Goal: Check status

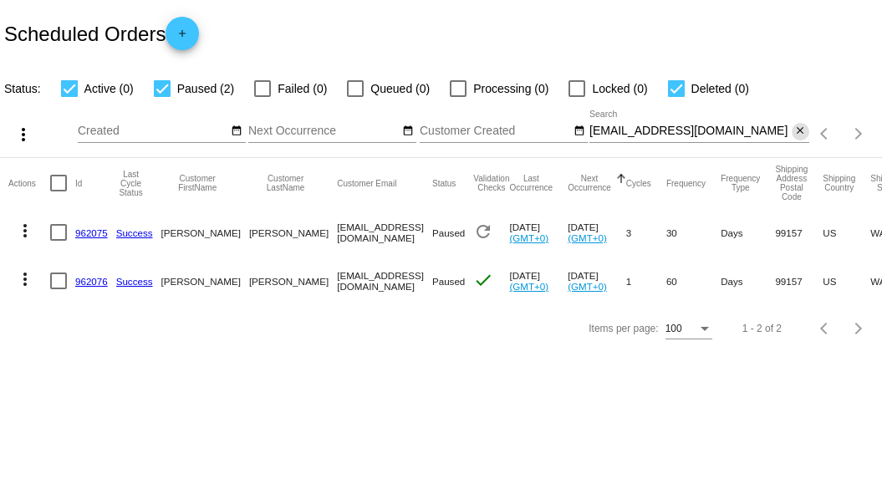
click at [797, 130] on mat-icon "close" at bounding box center [800, 131] width 12 height 13
click at [695, 131] on div "search" at bounding box center [699, 134] width 220 height 26
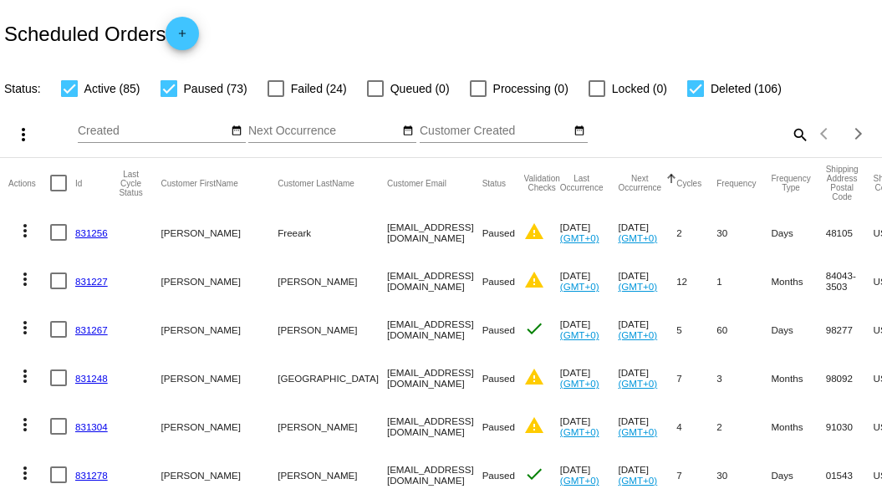
click at [789, 147] on mat-icon "search" at bounding box center [799, 134] width 20 height 26
click at [703, 138] on input "Search" at bounding box center [699, 131] width 220 height 13
paste input "[EMAIL_ADDRESS][DOMAIN_NAME]"
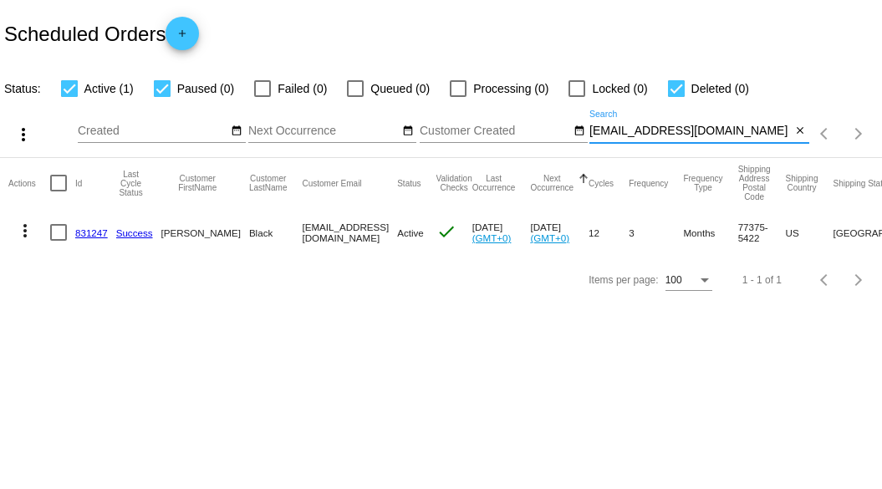
type input "[EMAIL_ADDRESS][DOMAIN_NAME]"
click at [23, 226] on mat-icon "more_vert" at bounding box center [25, 231] width 20 height 20
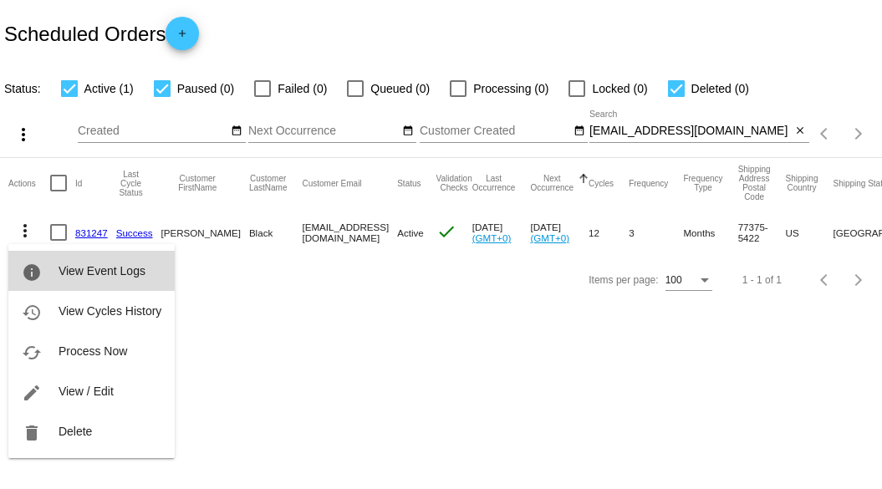
click at [54, 266] on button "info View Event Logs" at bounding box center [91, 271] width 166 height 40
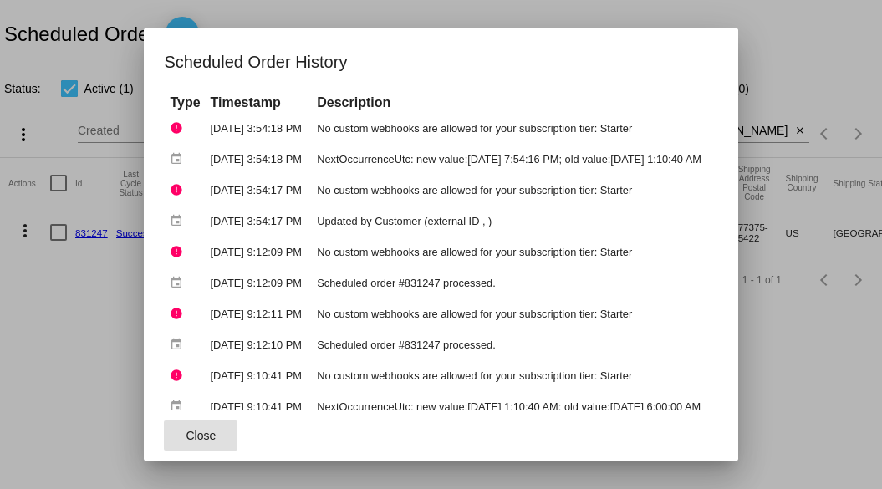
click at [828, 40] on div at bounding box center [441, 244] width 882 height 489
